Goal: Transaction & Acquisition: Book appointment/travel/reservation

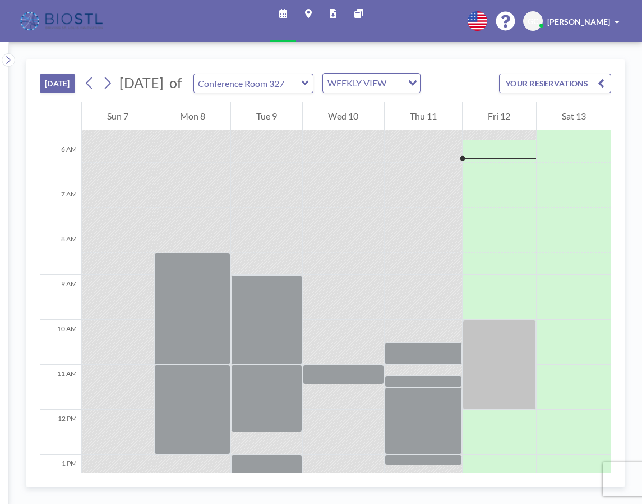
scroll to position [261, 0]
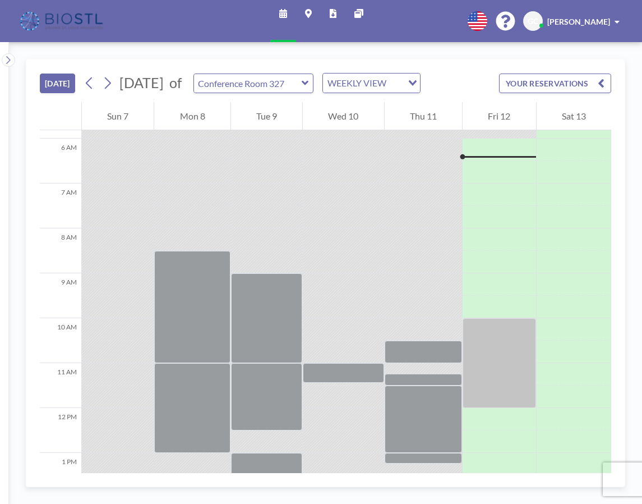
click at [309, 84] on icon at bounding box center [305, 82] width 7 height 11
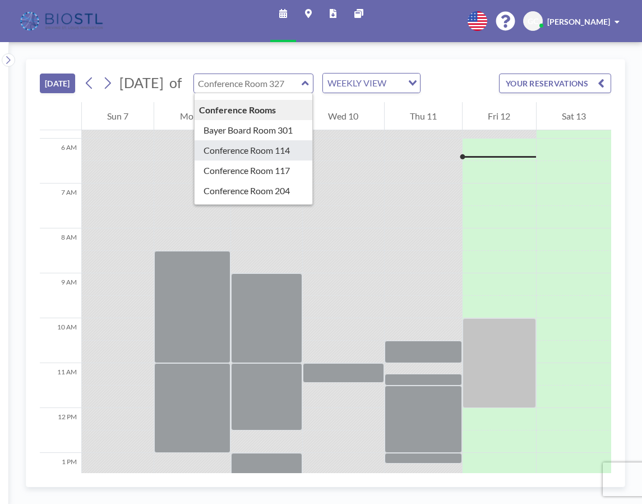
scroll to position [194, 0]
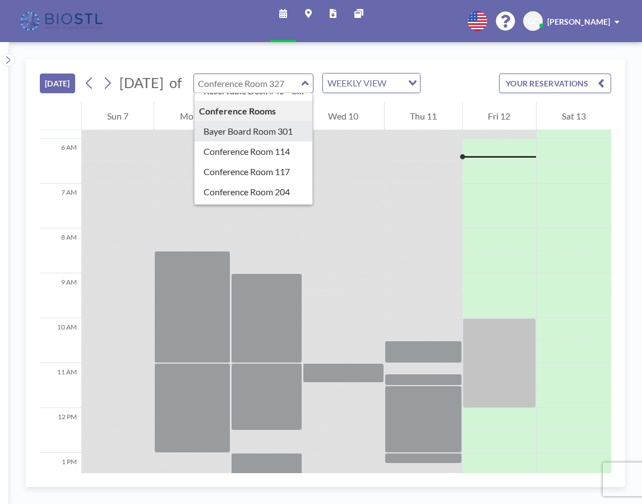
type input "Bayer Board Room 301"
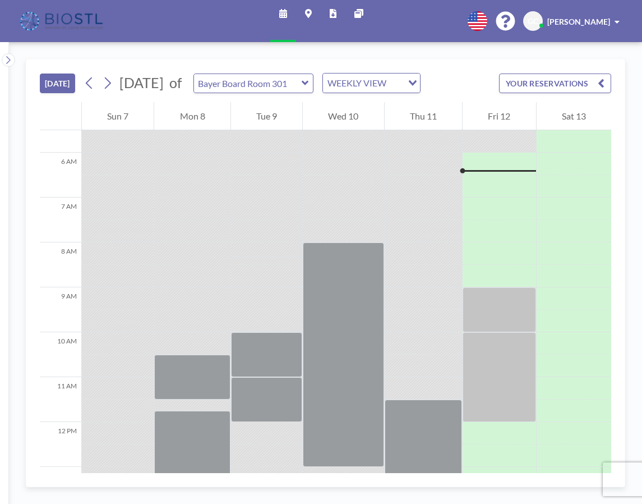
scroll to position [247, 0]
click at [302, 88] on input "text" at bounding box center [248, 83] width 108 height 19
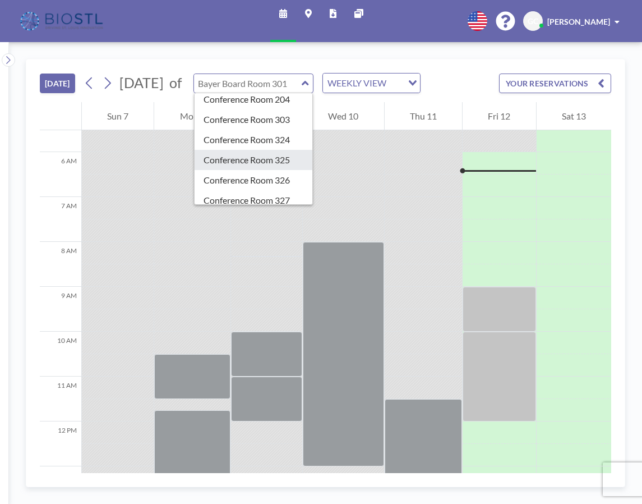
scroll to position [284, 0]
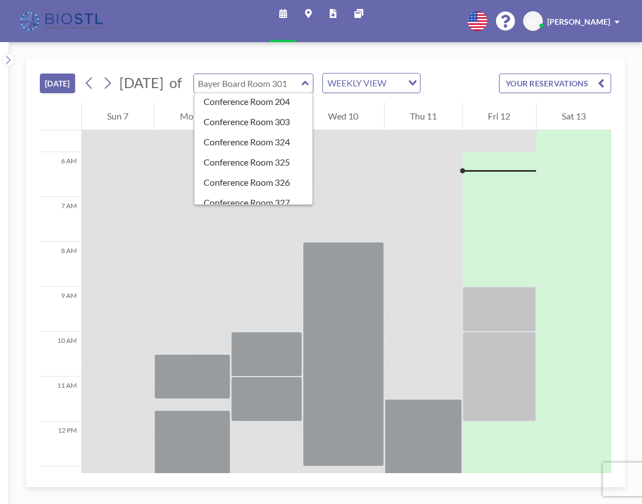
type input "Bayer Board Room 301"
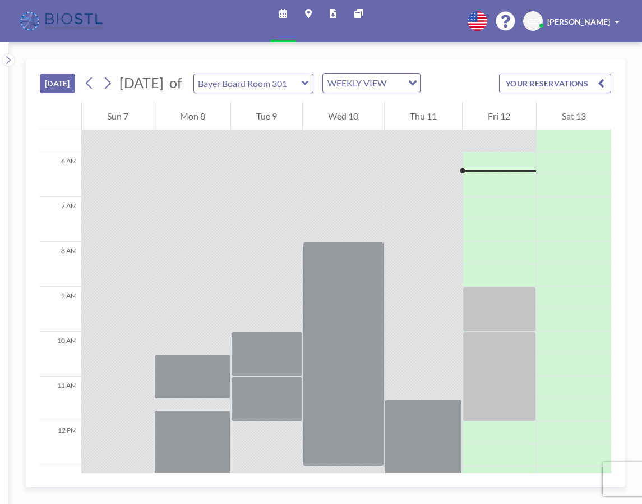
click at [411, 16] on div "Schedule Maps Reports Other sites English Polski 日本語 Española [PERSON_NAME]" at bounding box center [321, 21] width 642 height 42
click at [12, 57] on button at bounding box center [8, 59] width 13 height 13
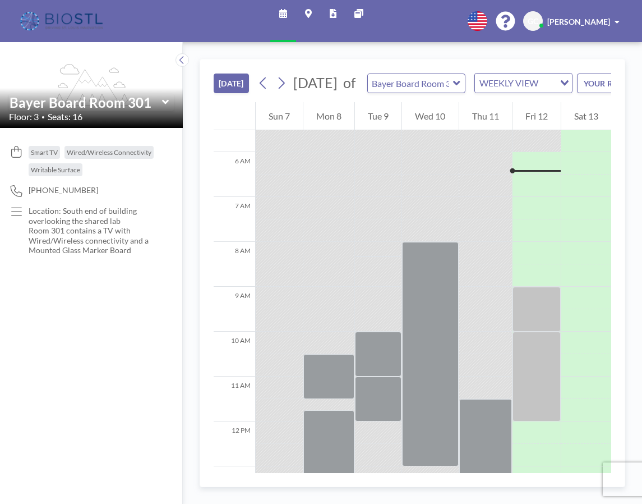
click at [460, 85] on icon at bounding box center [456, 83] width 7 height 4
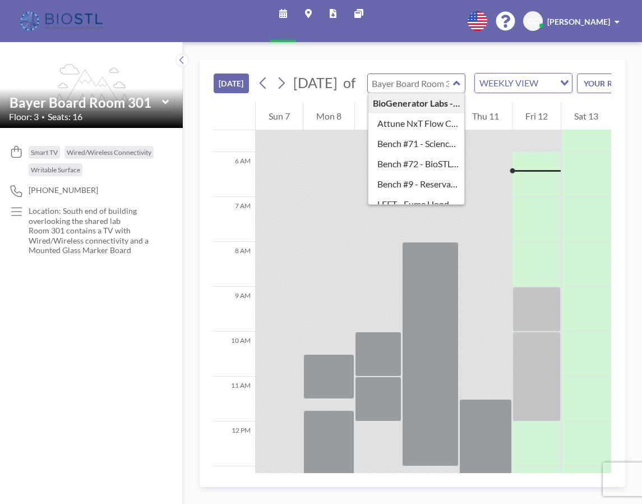
click at [164, 104] on icon at bounding box center [165, 102] width 7 height 4
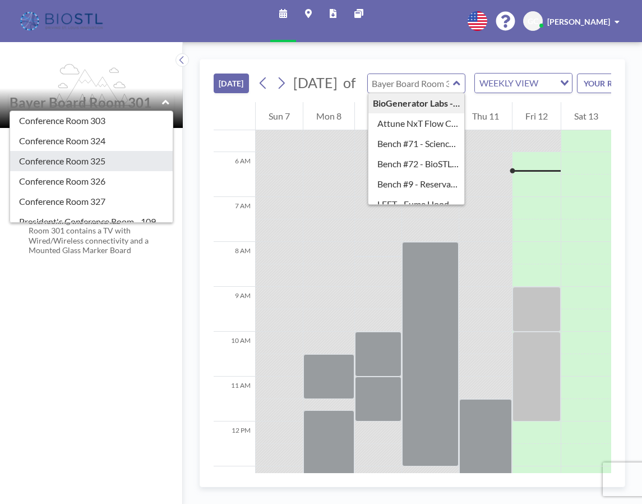
scroll to position [309, 0]
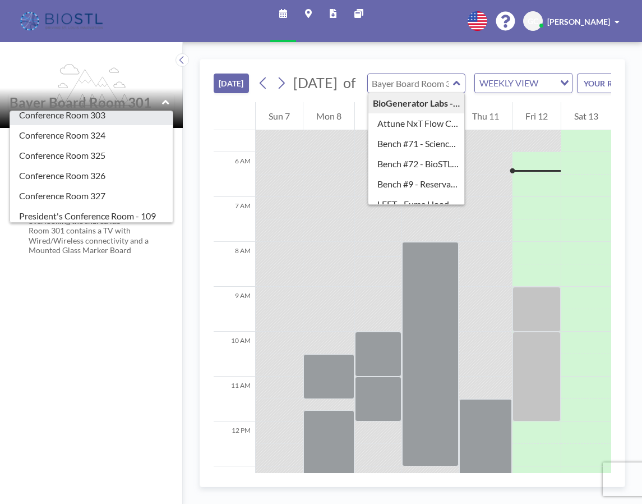
type input "Conference Room 303"
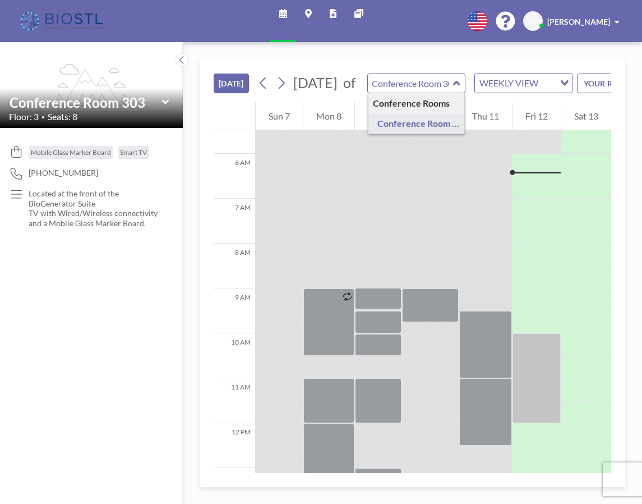
scroll to position [247, 0]
click at [166, 108] on icon at bounding box center [165, 102] width 7 height 11
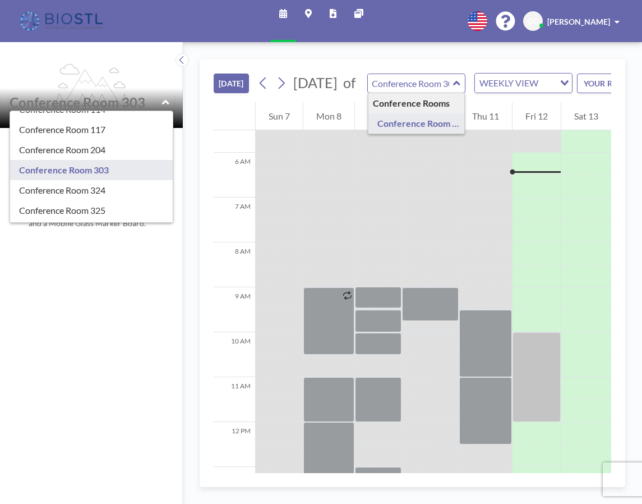
scroll to position [265, 0]
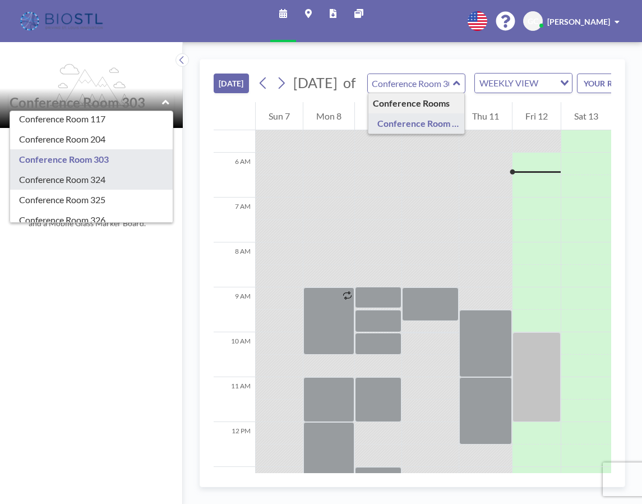
type input "Conference Room 324"
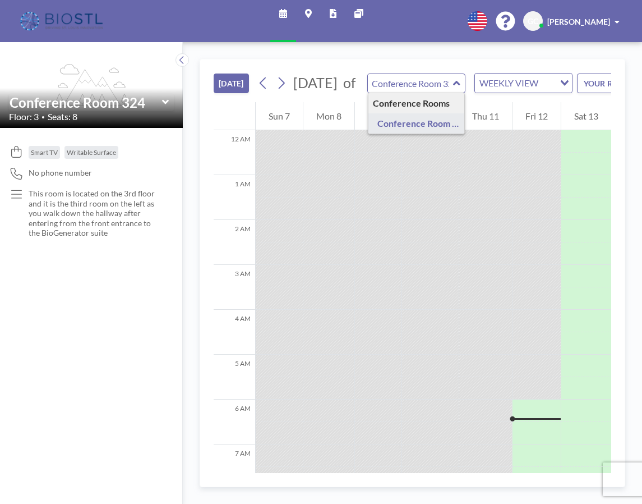
scroll to position [247, 0]
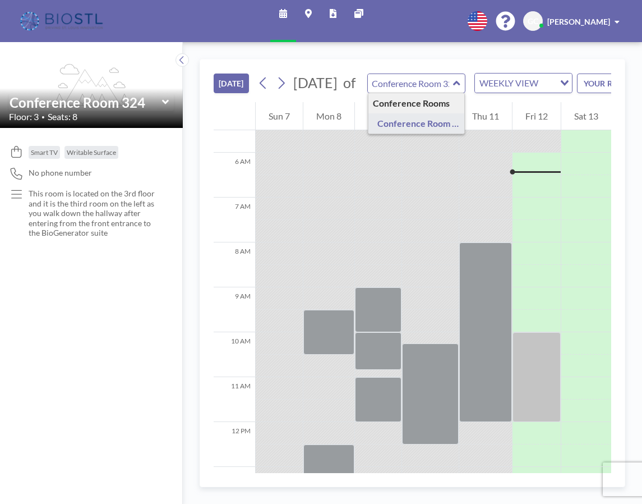
click at [167, 108] on icon at bounding box center [165, 102] width 7 height 11
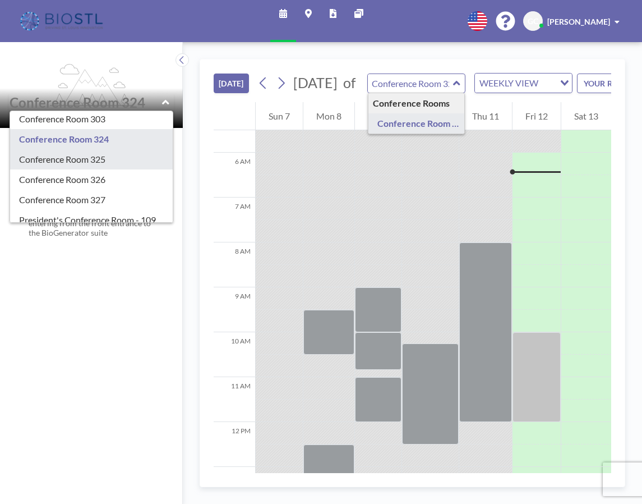
scroll to position [304, 0]
type input "Conference Room 325"
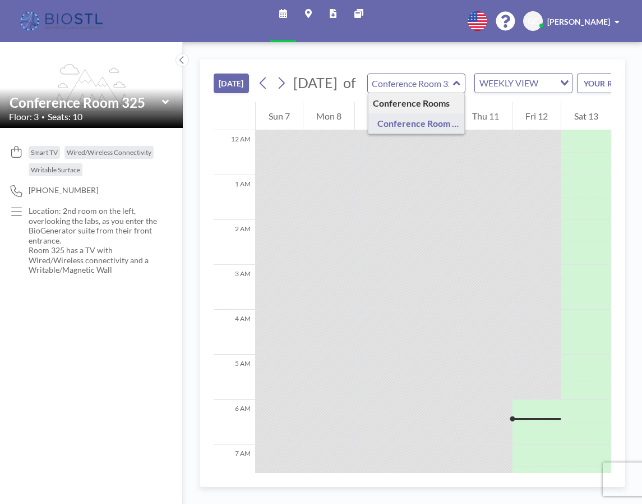
scroll to position [247, 0]
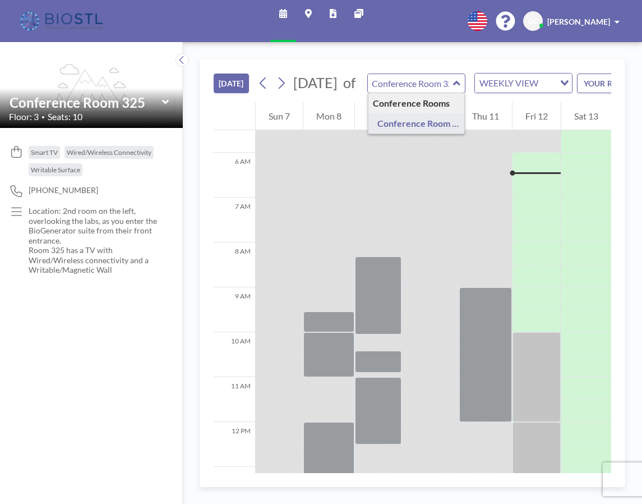
click at [166, 104] on icon at bounding box center [165, 102] width 7 height 4
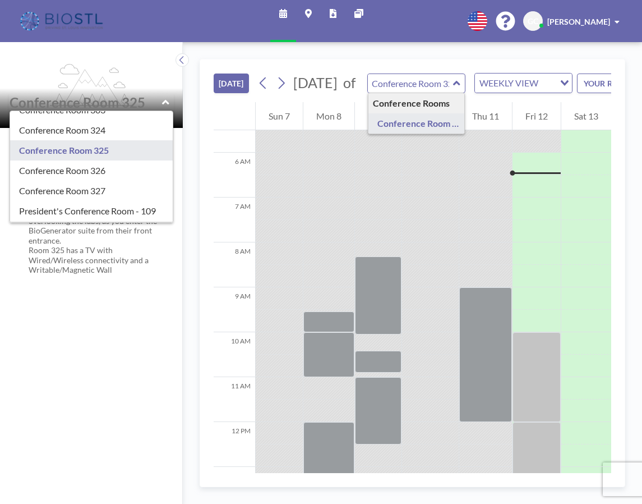
scroll to position [317, 0]
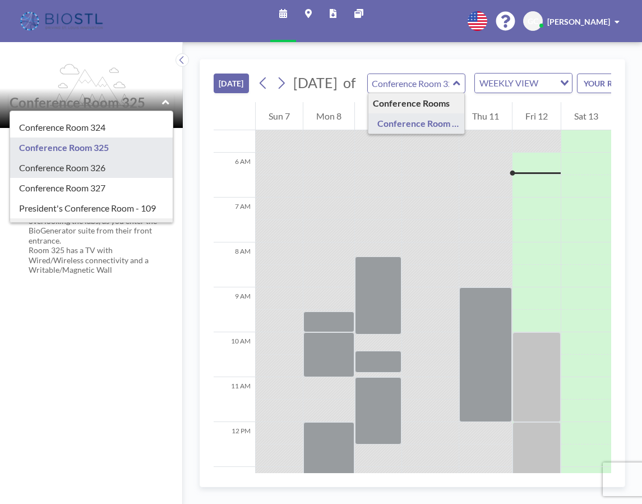
type input "Conference Room 326"
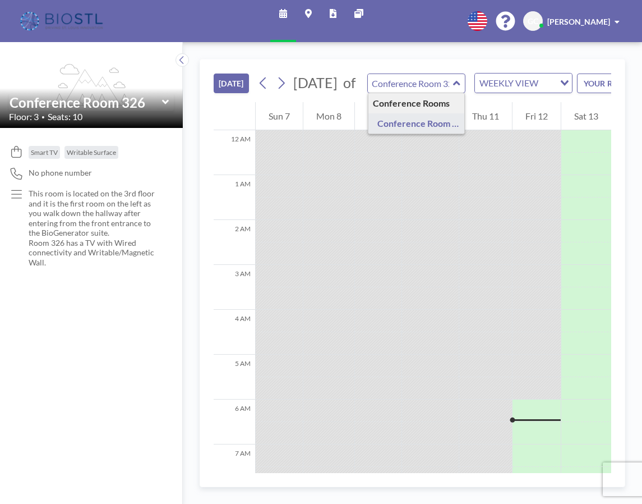
scroll to position [247, 0]
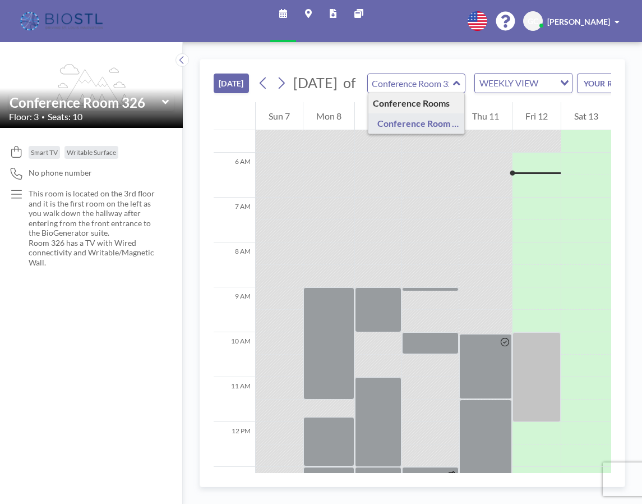
click at [167, 108] on icon at bounding box center [165, 102] width 7 height 11
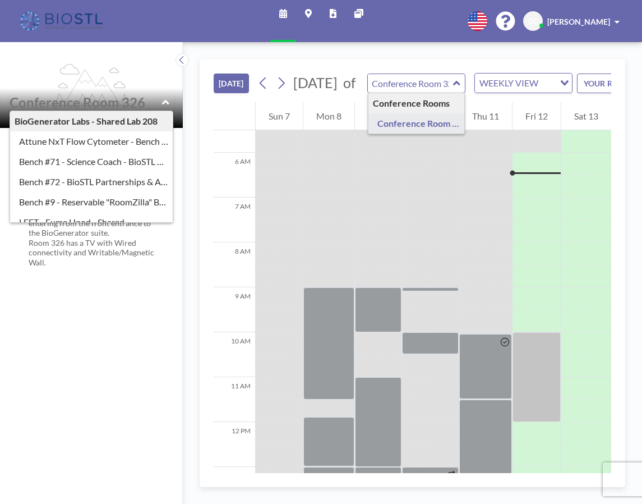
click at [43, 351] on div "Smart TV Writable Surface No phone number This room is located on the 3rd floor…" at bounding box center [91, 316] width 183 height 376
click at [80, 336] on div "Smart TV Writable Surface No phone number This room is located on the 3rd floor…" at bounding box center [91, 316] width 183 height 376
click at [166, 108] on icon at bounding box center [165, 102] width 7 height 11
type input "Conference Room 326"
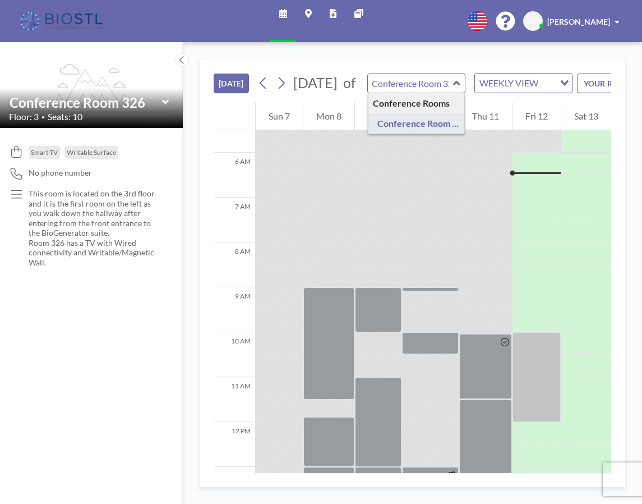
click at [166, 104] on icon at bounding box center [165, 102] width 7 height 4
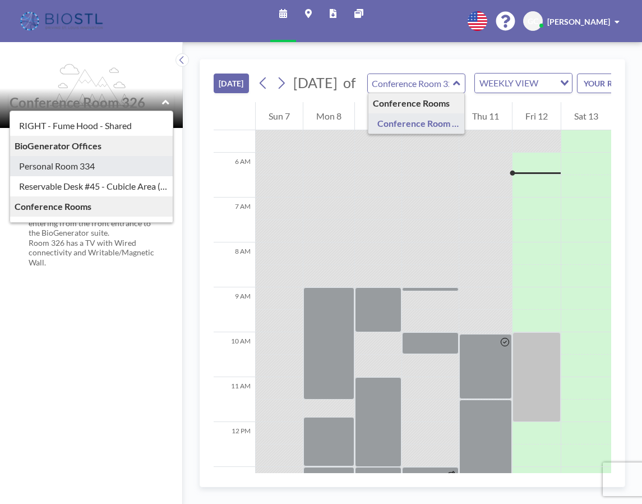
scroll to position [117, 0]
type input "Personal Room 334"
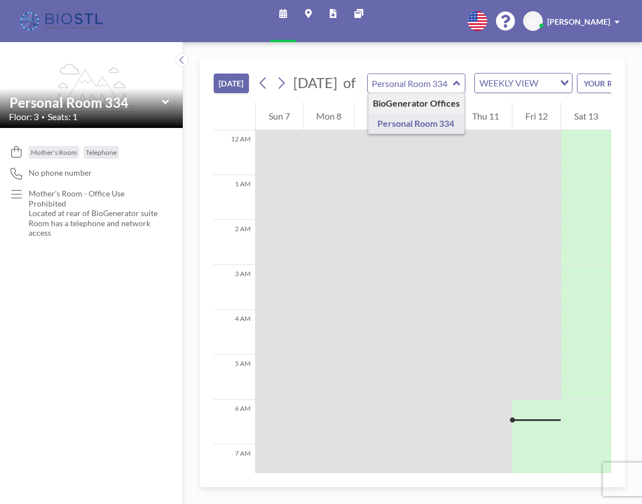
scroll to position [247, 0]
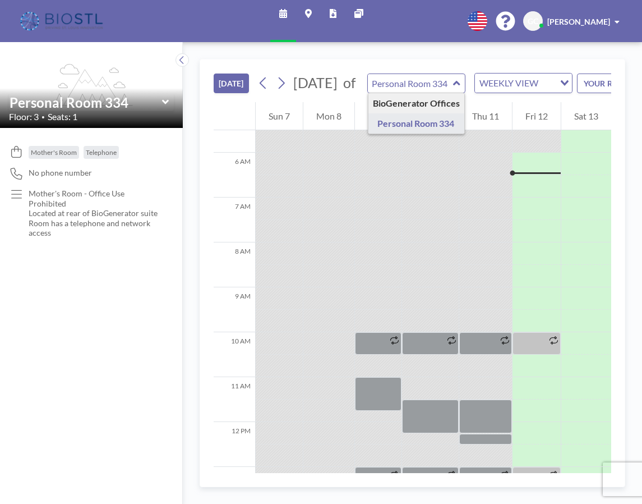
click at [166, 104] on icon at bounding box center [165, 102] width 7 height 4
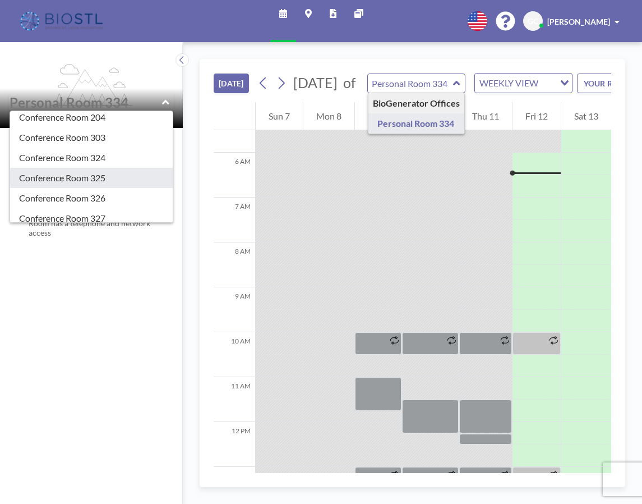
scroll to position [288, 0]
type input "Conference Room 325"
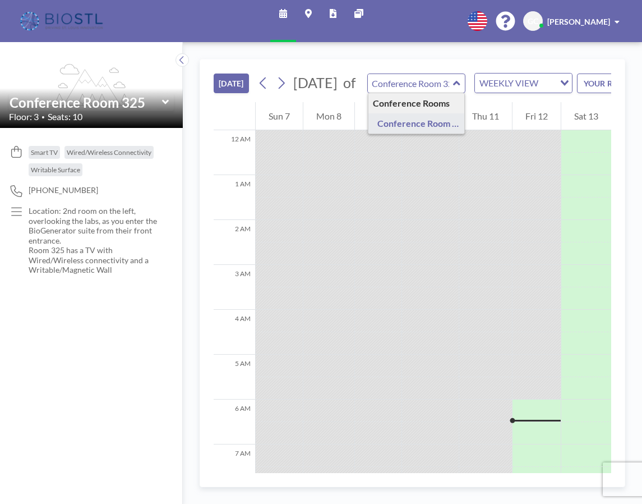
scroll to position [247, 0]
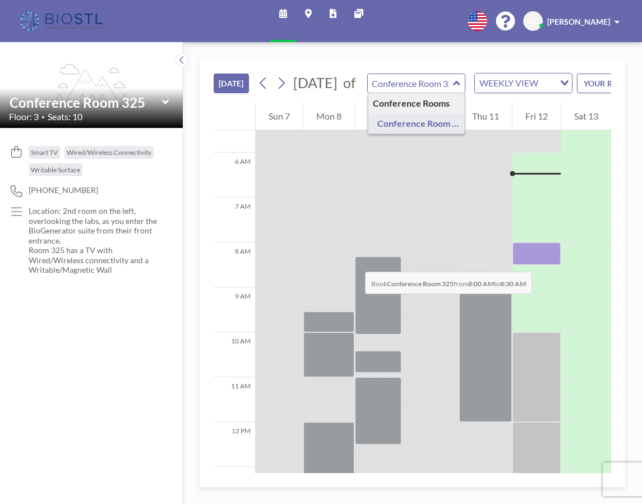
click at [539, 260] on div at bounding box center [537, 253] width 48 height 22
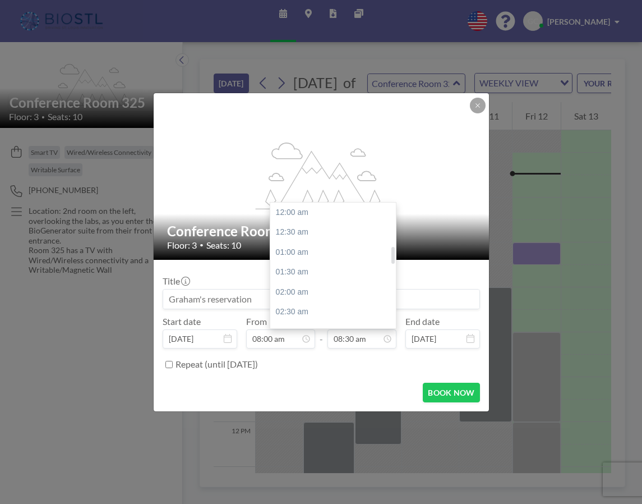
scroll to position [334, 0]
click at [293, 270] on div "10:00 am" at bounding box center [333, 278] width 126 height 20
type input "10:00 am"
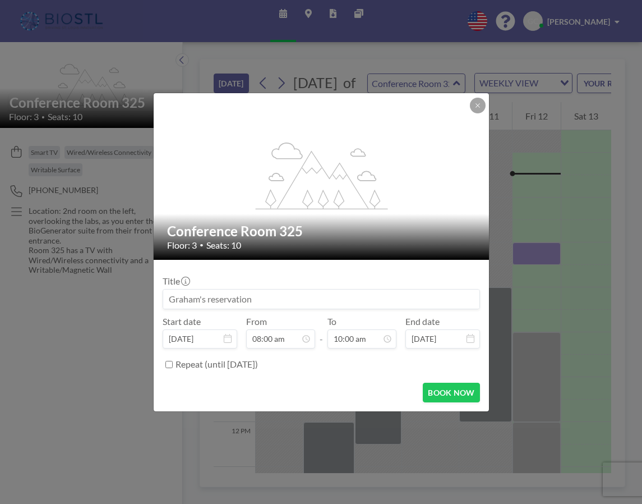
scroll to position [393, 0]
click at [443, 392] on button "BOOK NOW" at bounding box center [451, 393] width 57 height 20
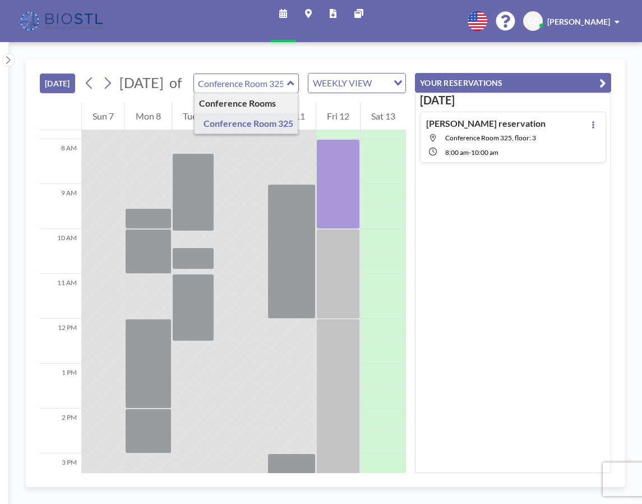
scroll to position [346, 0]
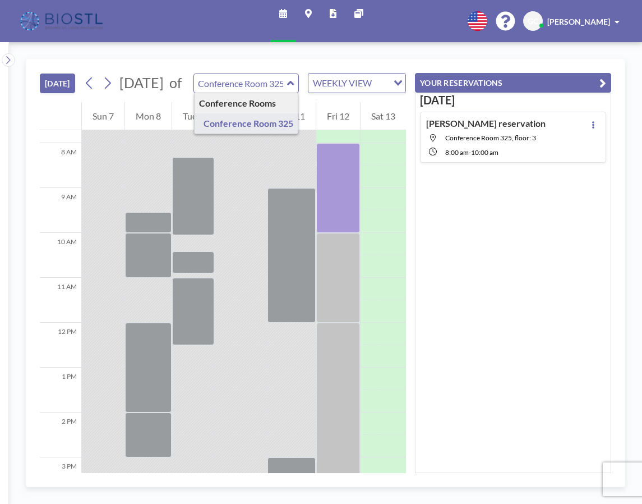
click at [236, 52] on div "[DATE] [DATE] of Conference Room 325 Conference Rooms Conference Room 325 WEEKL…" at bounding box center [326, 273] width 634 height 462
click at [591, 126] on icon at bounding box center [593, 124] width 4 height 7
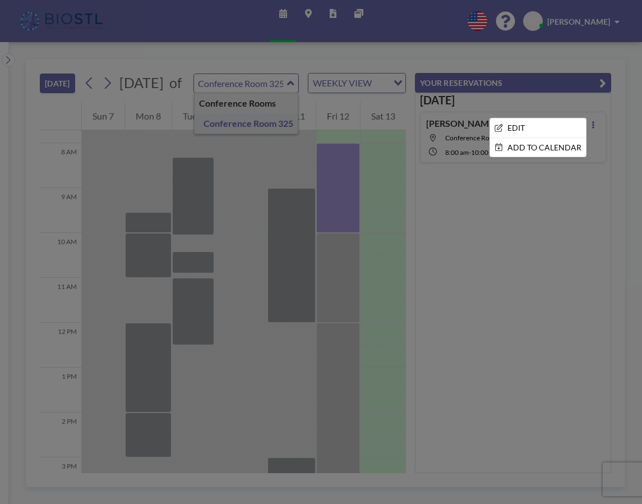
click at [563, 170] on div at bounding box center [321, 252] width 642 height 504
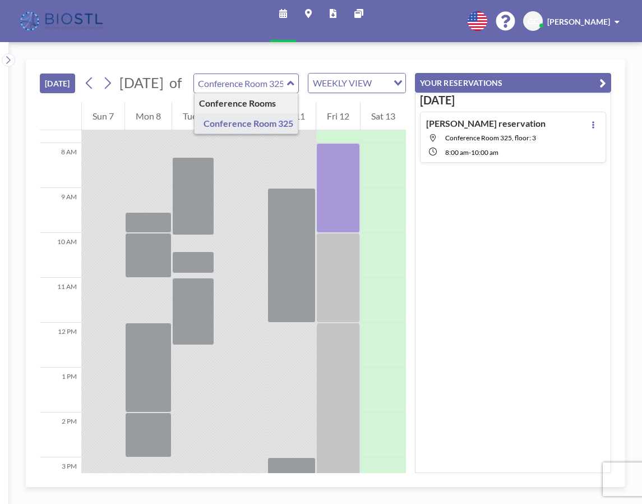
click at [557, 170] on div "[DATE] [PERSON_NAME] reservation Conference Room 325, floor: 3 8:00 AM - 10:00 …" at bounding box center [513, 283] width 196 height 380
click at [56, 85] on button "[DATE]" at bounding box center [57, 84] width 35 height 20
click at [56, 91] on button "[DATE]" at bounding box center [57, 84] width 35 height 20
click at [338, 62] on div "[DATE] [DATE] of Conference Room 325 Conference Rooms Conference Room 325 WEEKL…" at bounding box center [223, 80] width 366 height 43
click at [603, 82] on icon "button" at bounding box center [603, 82] width 7 height 13
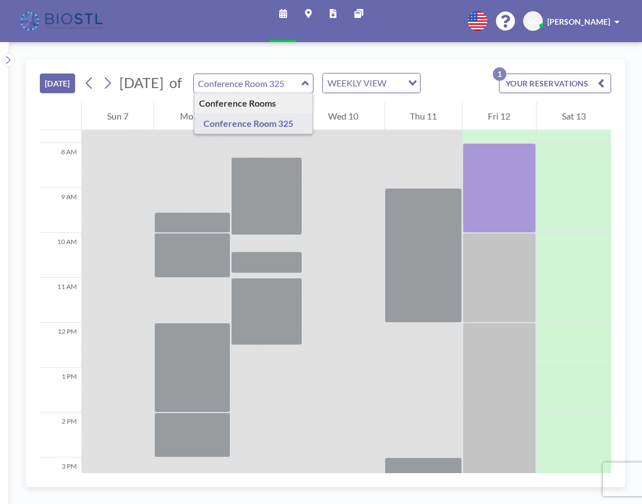
click at [500, 75] on p "1" at bounding box center [499, 73] width 13 height 13
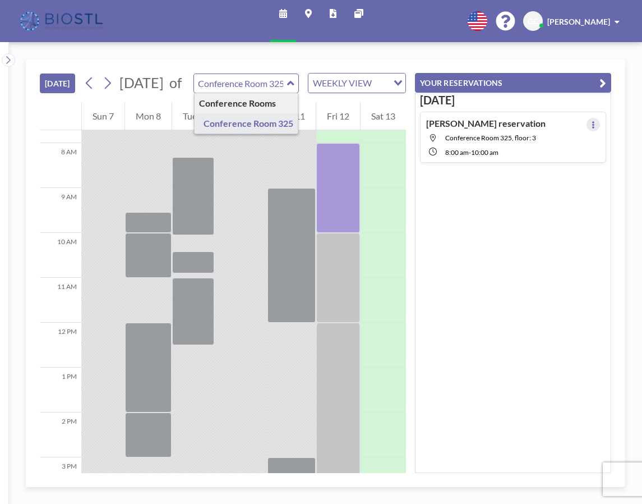
click at [593, 125] on icon at bounding box center [594, 124] width 2 height 7
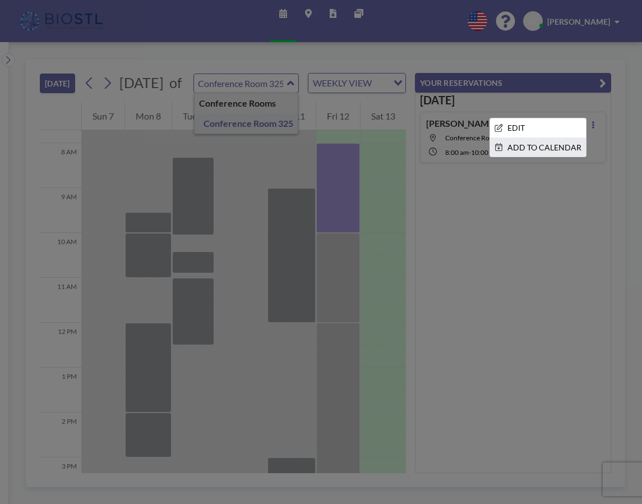
click at [552, 145] on li "ADD TO CALENDAR" at bounding box center [538, 147] width 96 height 19
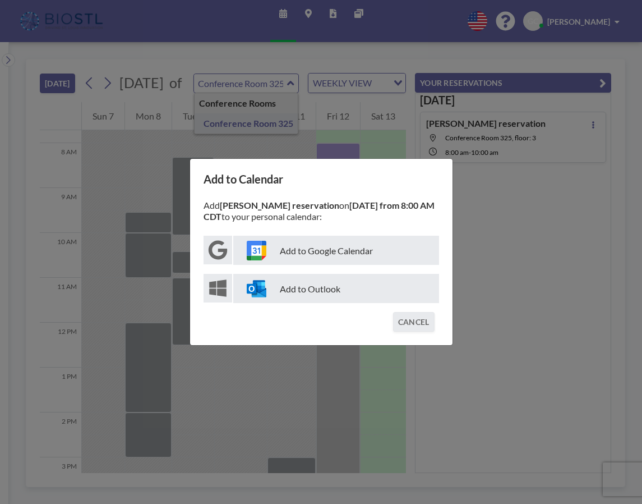
click at [348, 293] on p "Add to Outlook" at bounding box center [336, 288] width 206 height 29
click at [308, 288] on p "Add to Outlook" at bounding box center [336, 288] width 206 height 29
